Goal: Find specific page/section: Find specific page/section

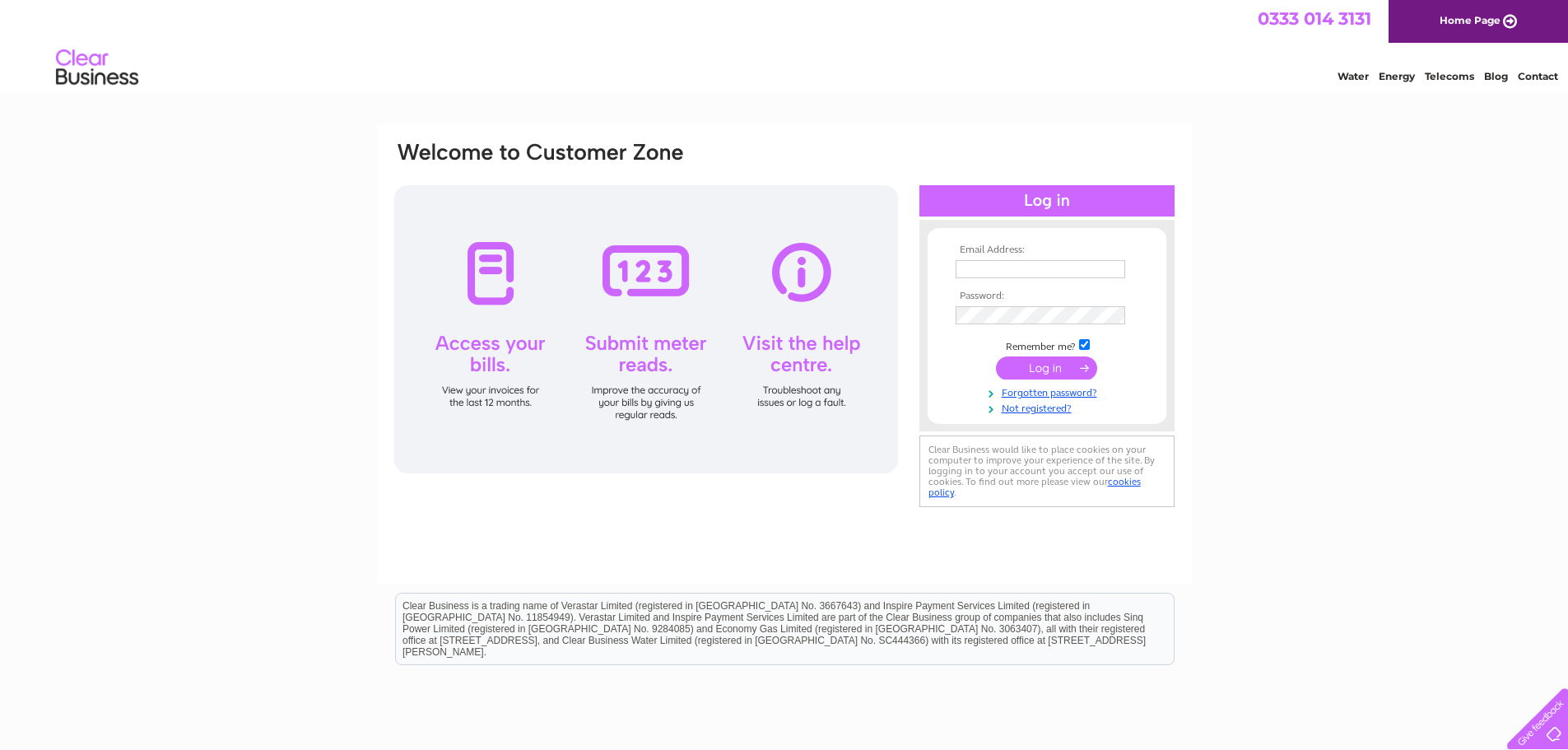
type input "[EMAIL_ADDRESS][DOMAIN_NAME]"
click at [1066, 370] on input "submit" at bounding box center [1046, 368] width 102 height 23
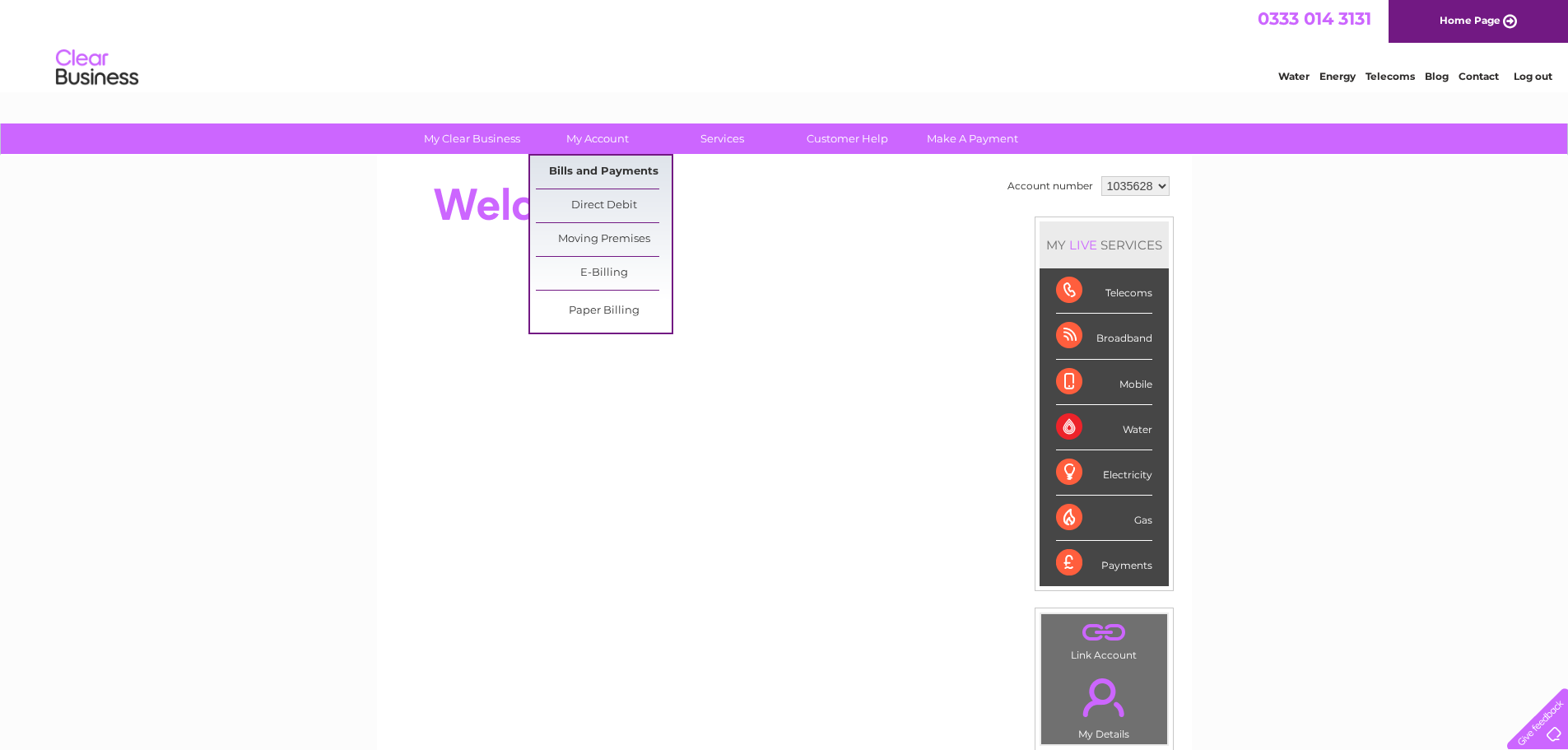
click at [600, 168] on link "Bills and Payments" at bounding box center [604, 172] width 136 height 33
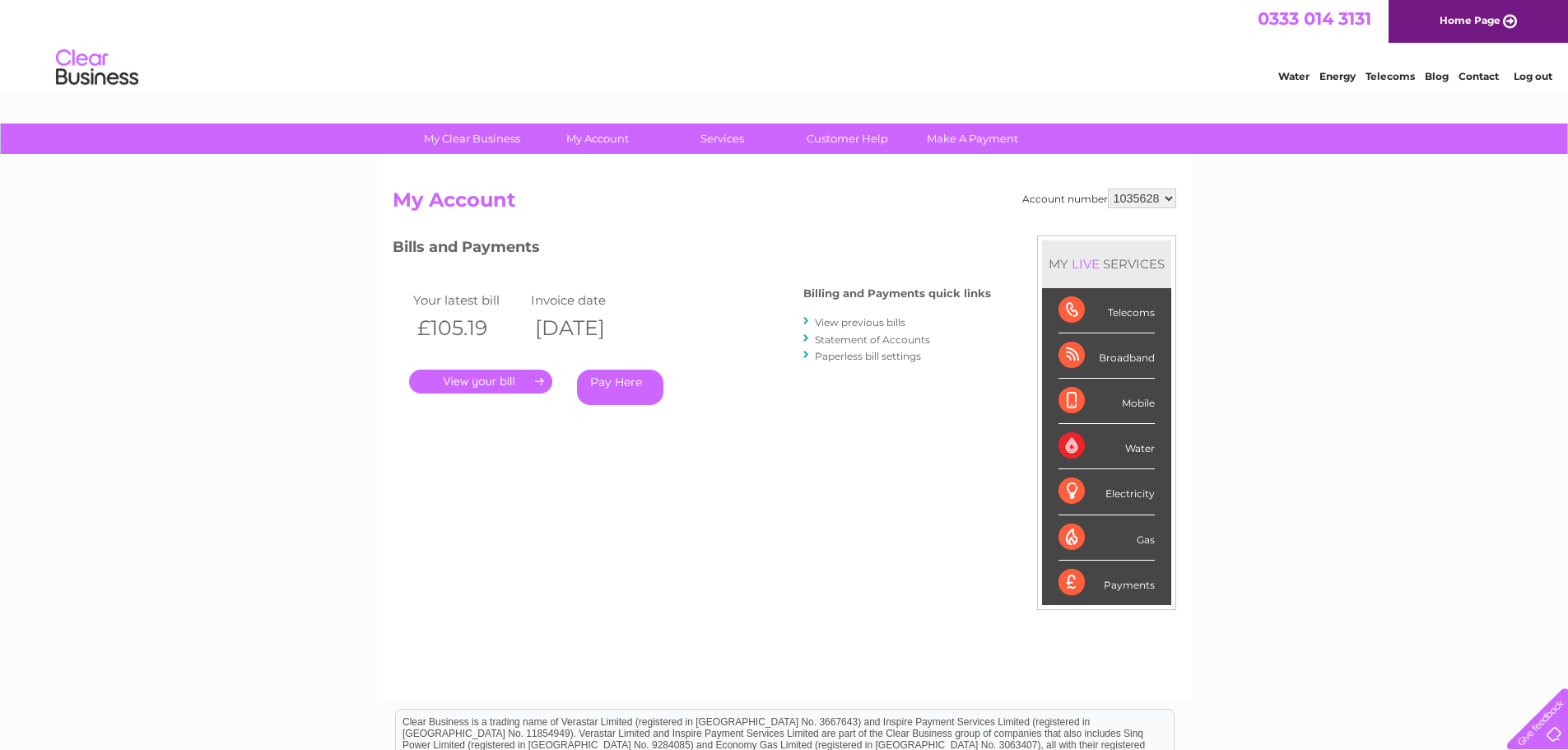
click at [518, 380] on link "." at bounding box center [480, 381] width 143 height 24
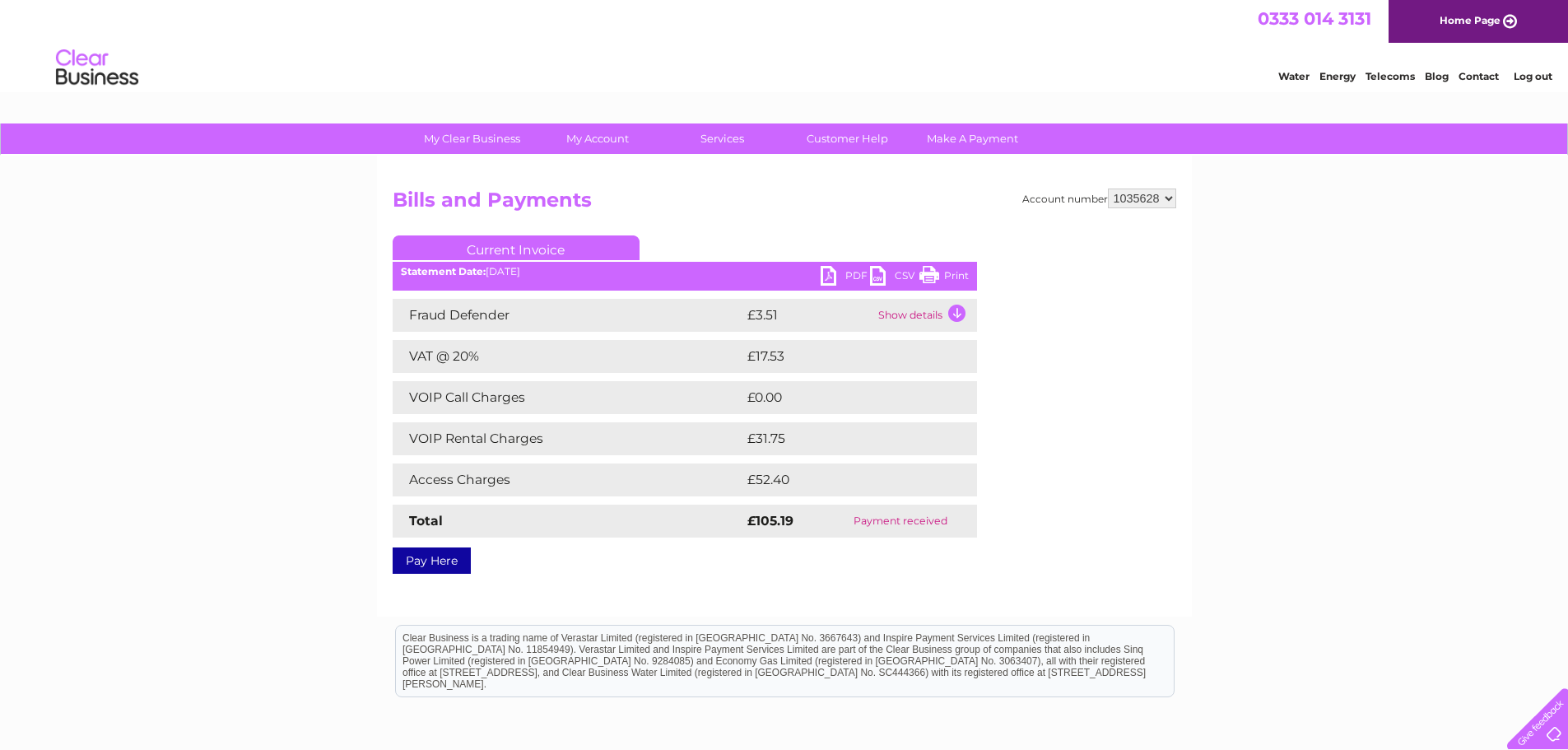
click at [928, 279] on link "Print" at bounding box center [944, 277] width 49 height 24
